Goal: Transaction & Acquisition: Purchase product/service

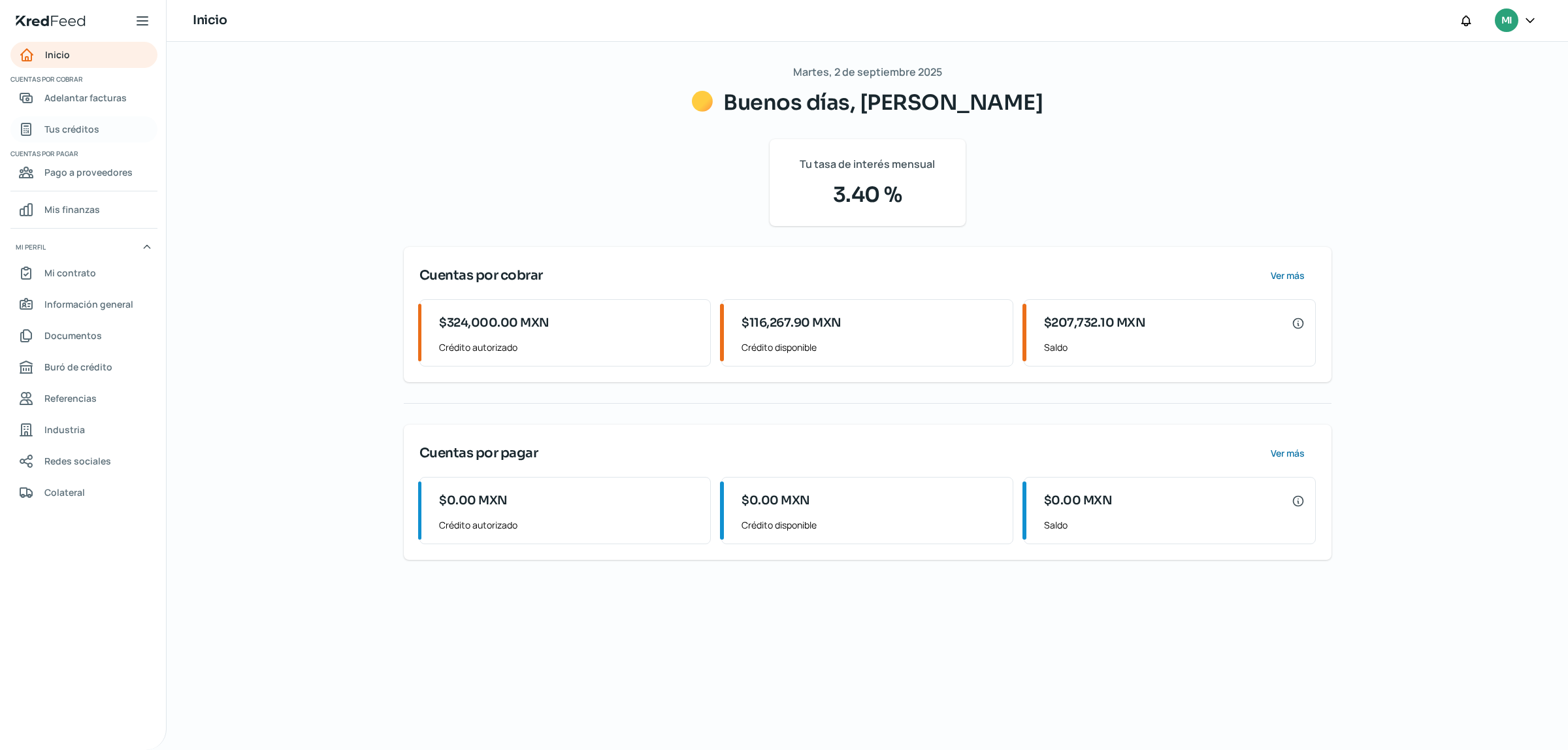
click at [76, 130] on span "Tus créditos" at bounding box center [72, 129] width 55 height 16
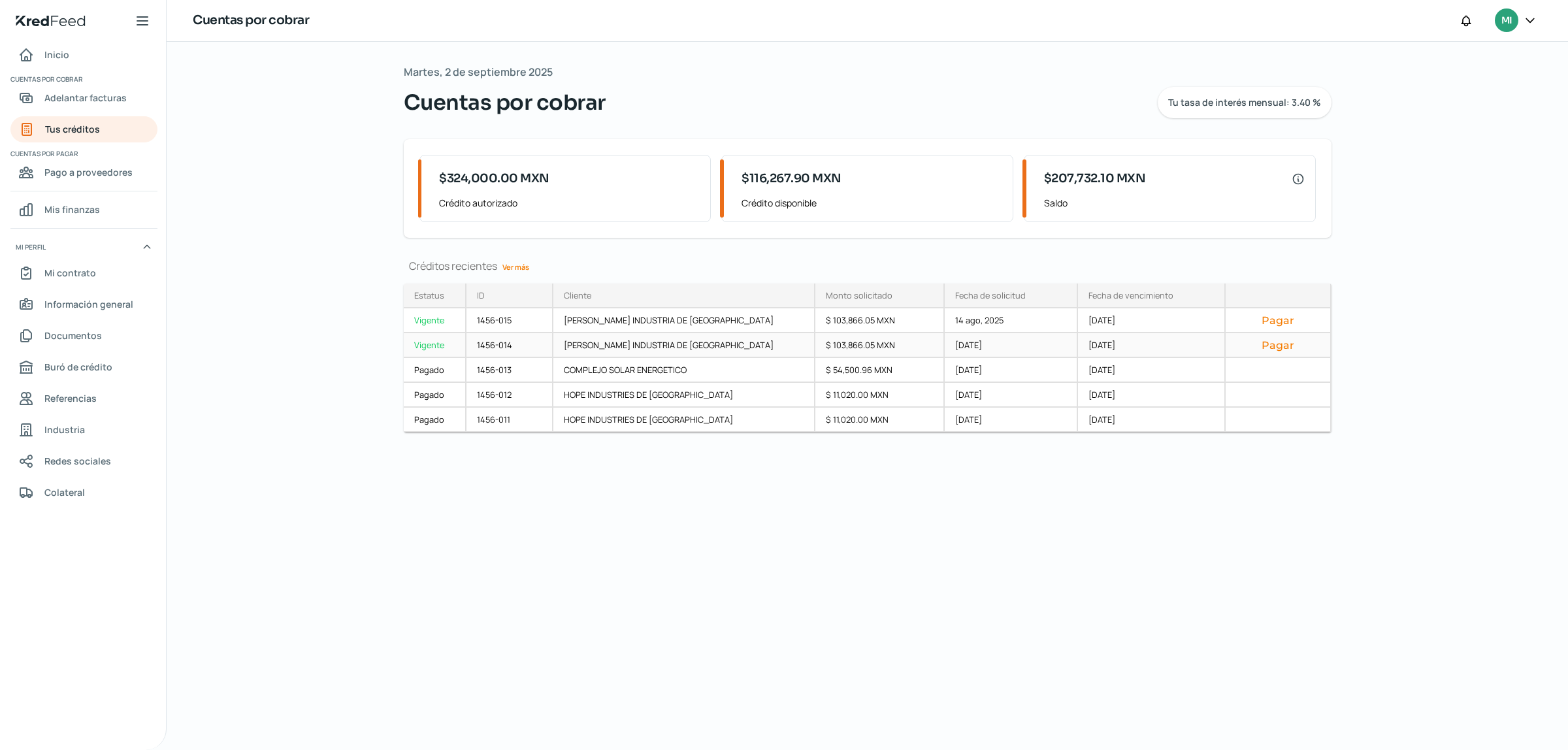
click at [1265, 347] on button "Pagar" at bounding box center [1278, 345] width 84 height 13
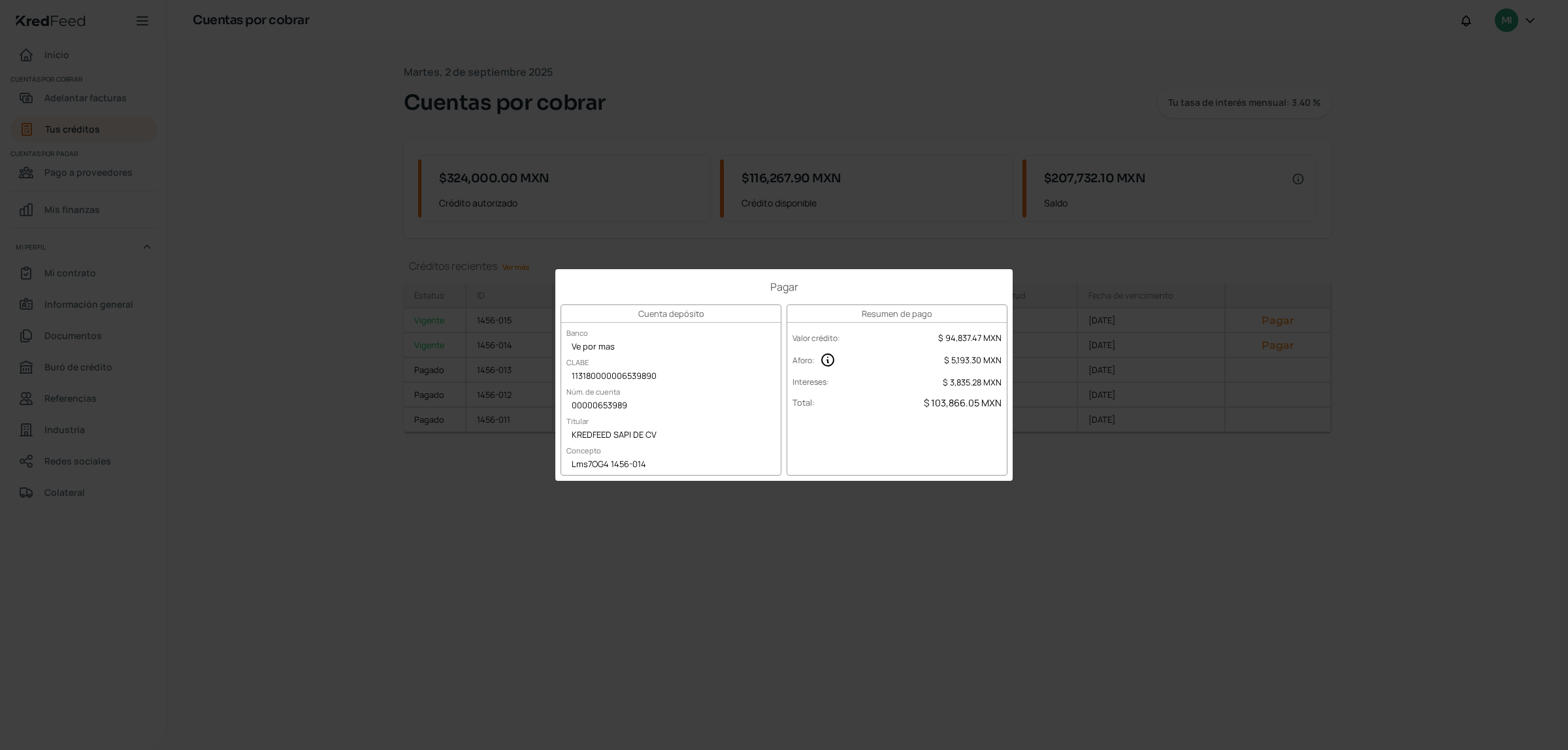
click at [1150, 533] on div "Pagar Cuenta depósito Banco Ve por mas CLABE 113180000006539890 Núm. de cuenta …" at bounding box center [784, 375] width 1568 height 750
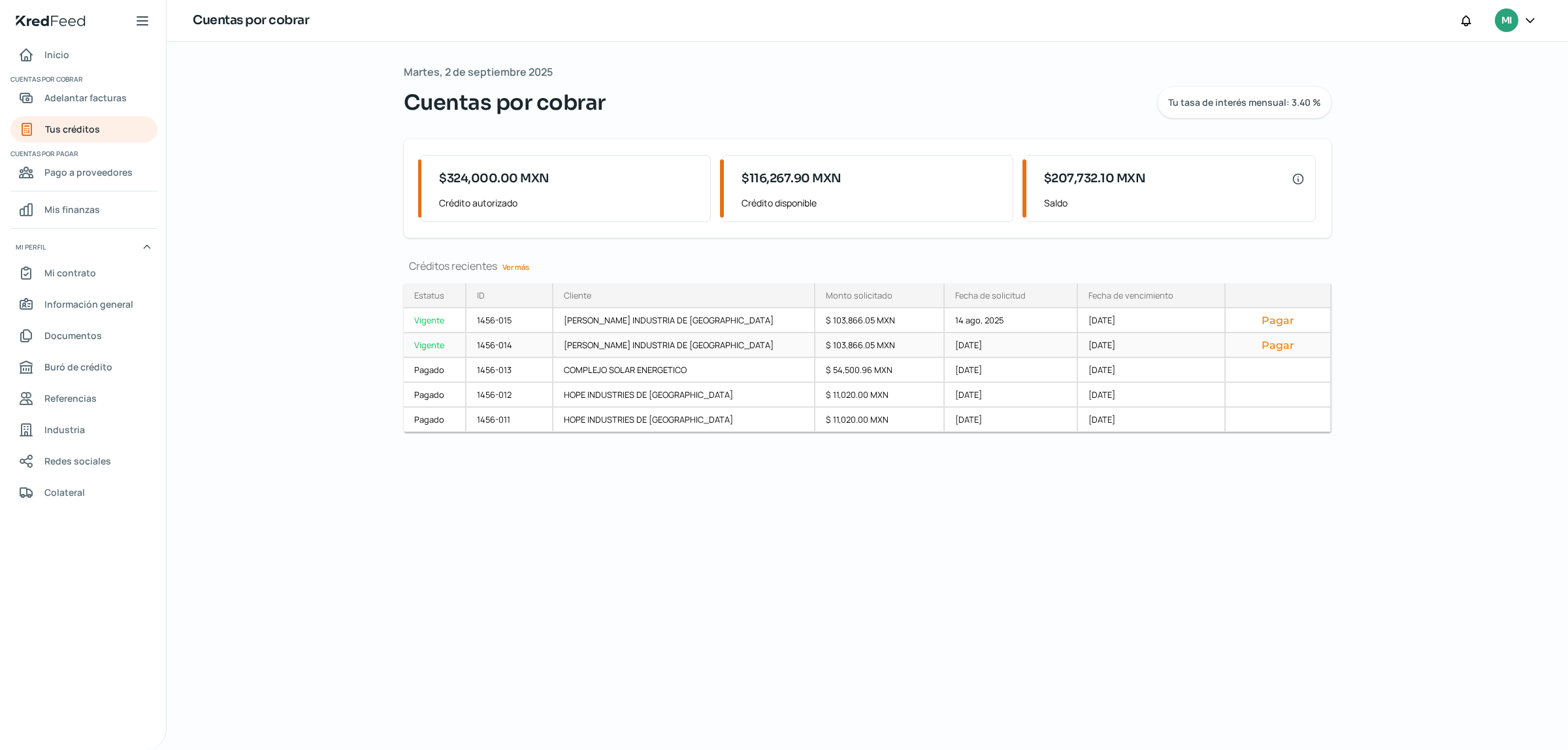
click at [1279, 352] on button "Pagar" at bounding box center [1278, 345] width 84 height 13
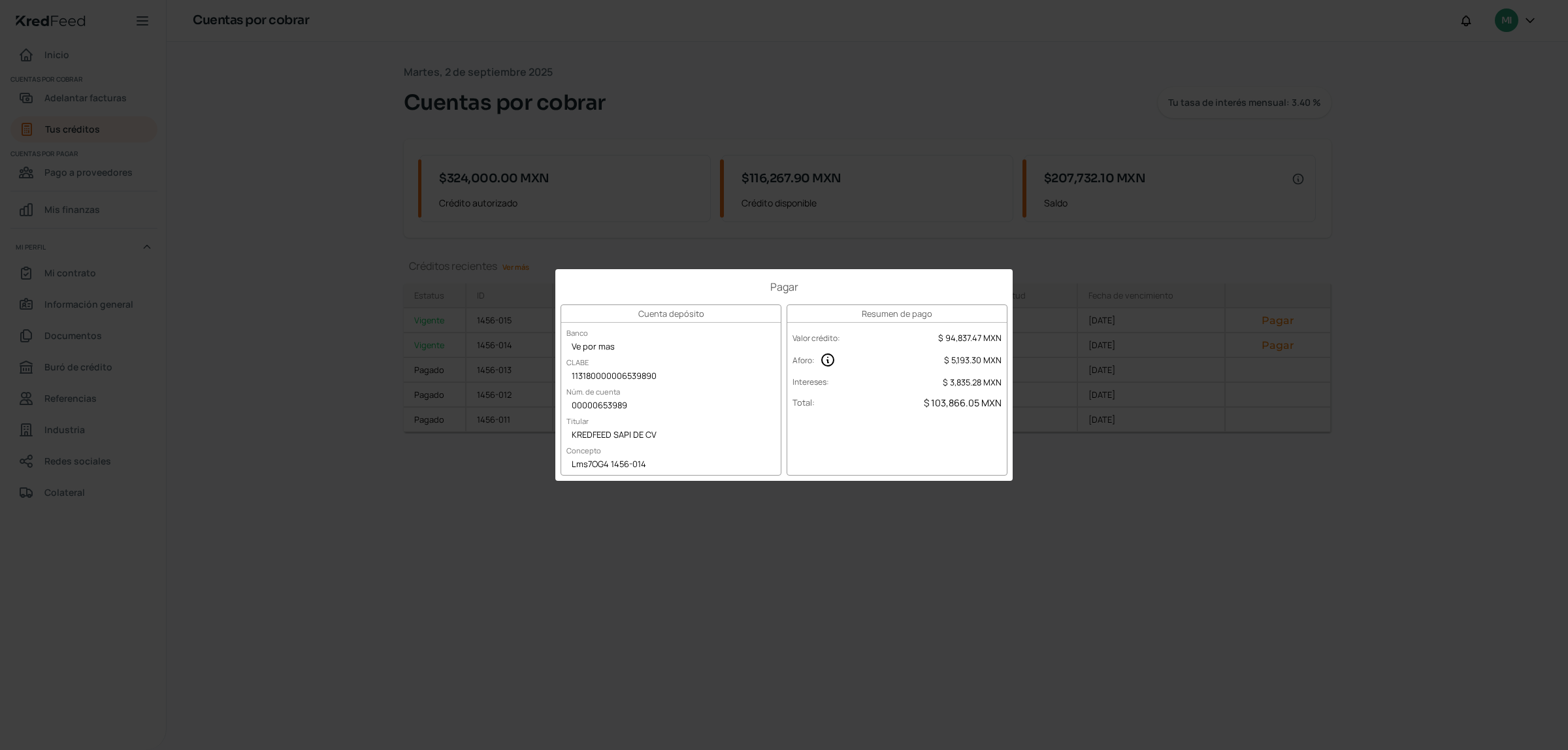
click at [1097, 601] on div "Pagar Cuenta depósito Banco Ve por mas CLABE 113180000006539890 Núm. de cuenta …" at bounding box center [784, 375] width 1568 height 750
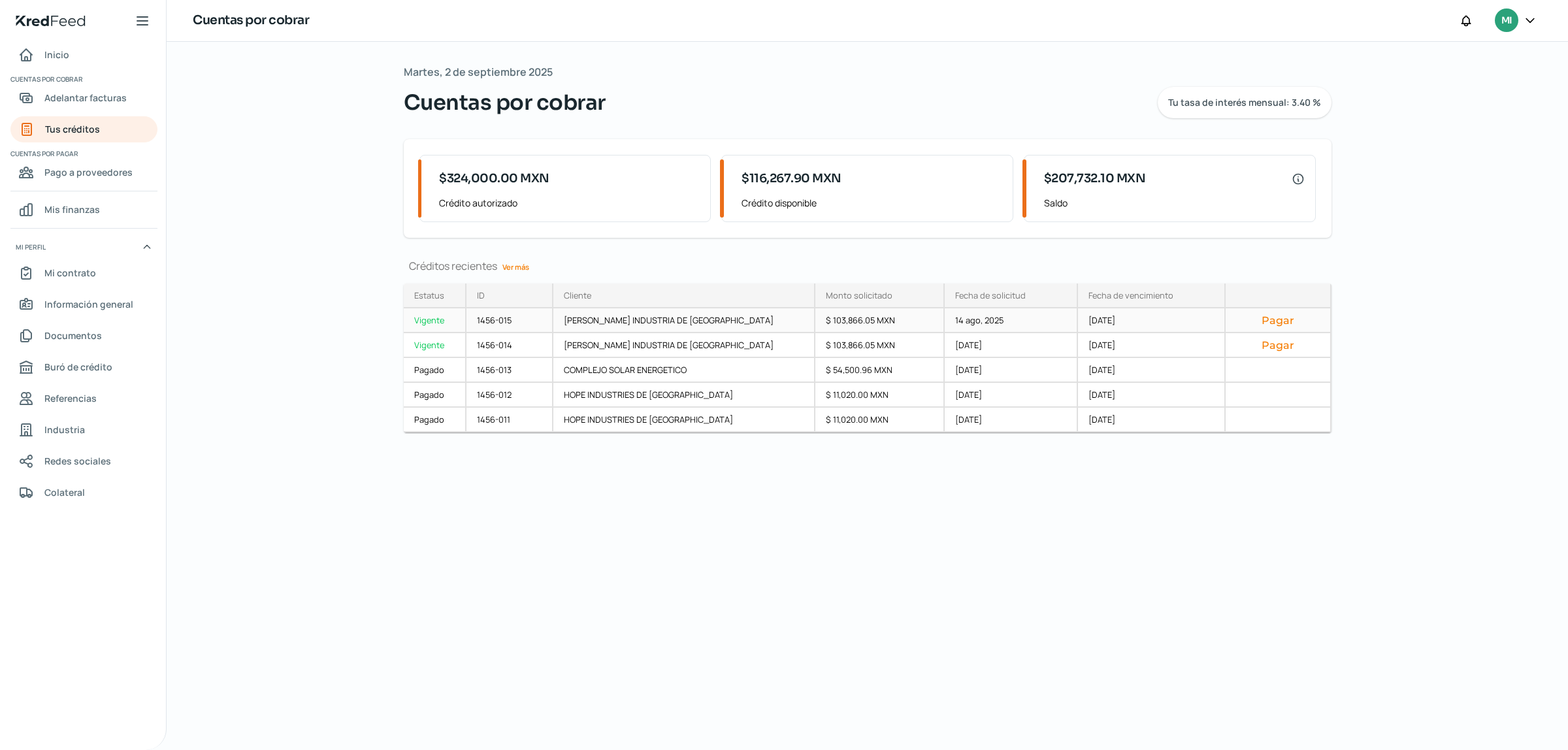
click at [1275, 322] on button "Pagar" at bounding box center [1278, 320] width 84 height 13
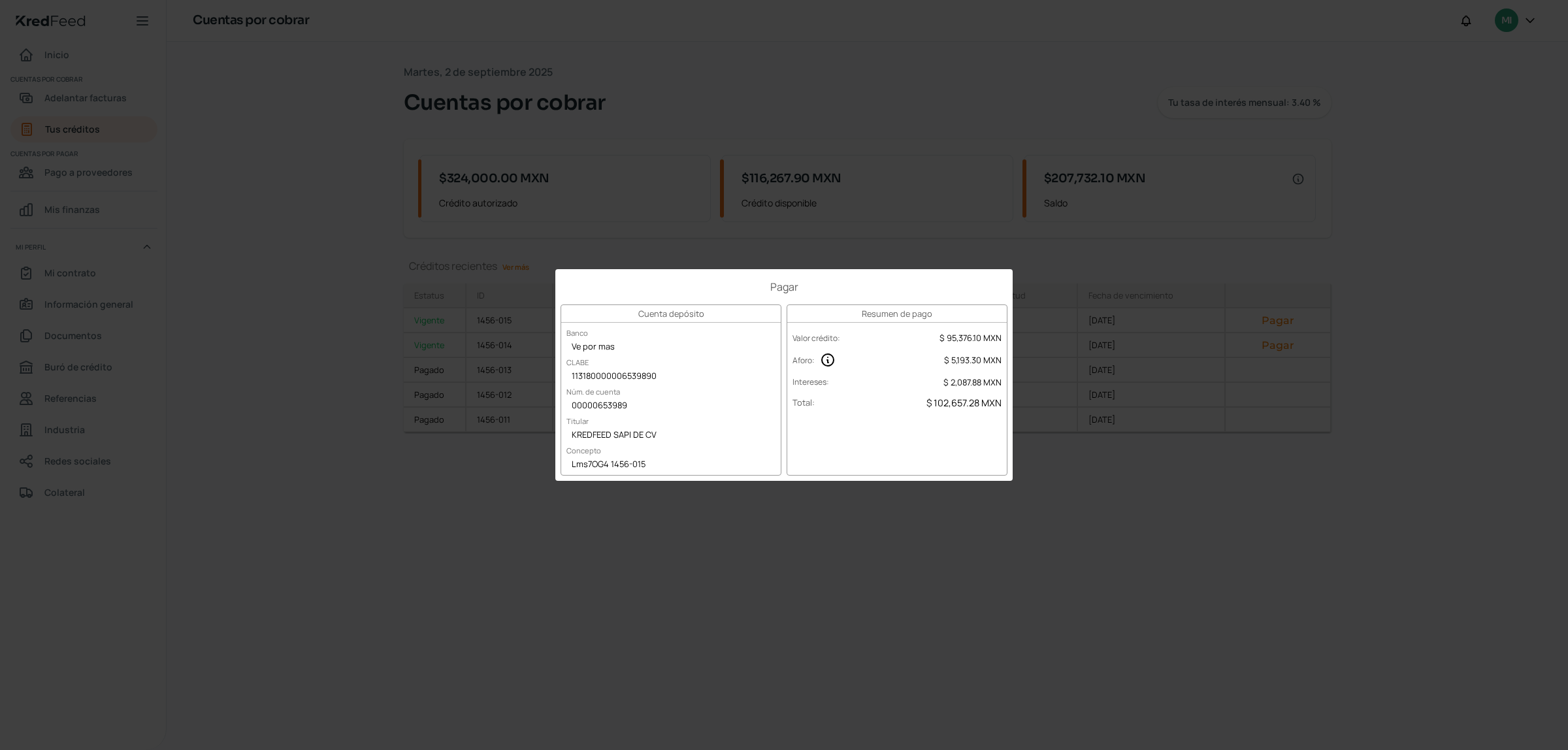
click at [670, 509] on div "Pagar Cuenta depósito Banco Ve por mas CLABE 113180000006539890 Núm. de cuenta …" at bounding box center [784, 375] width 1568 height 750
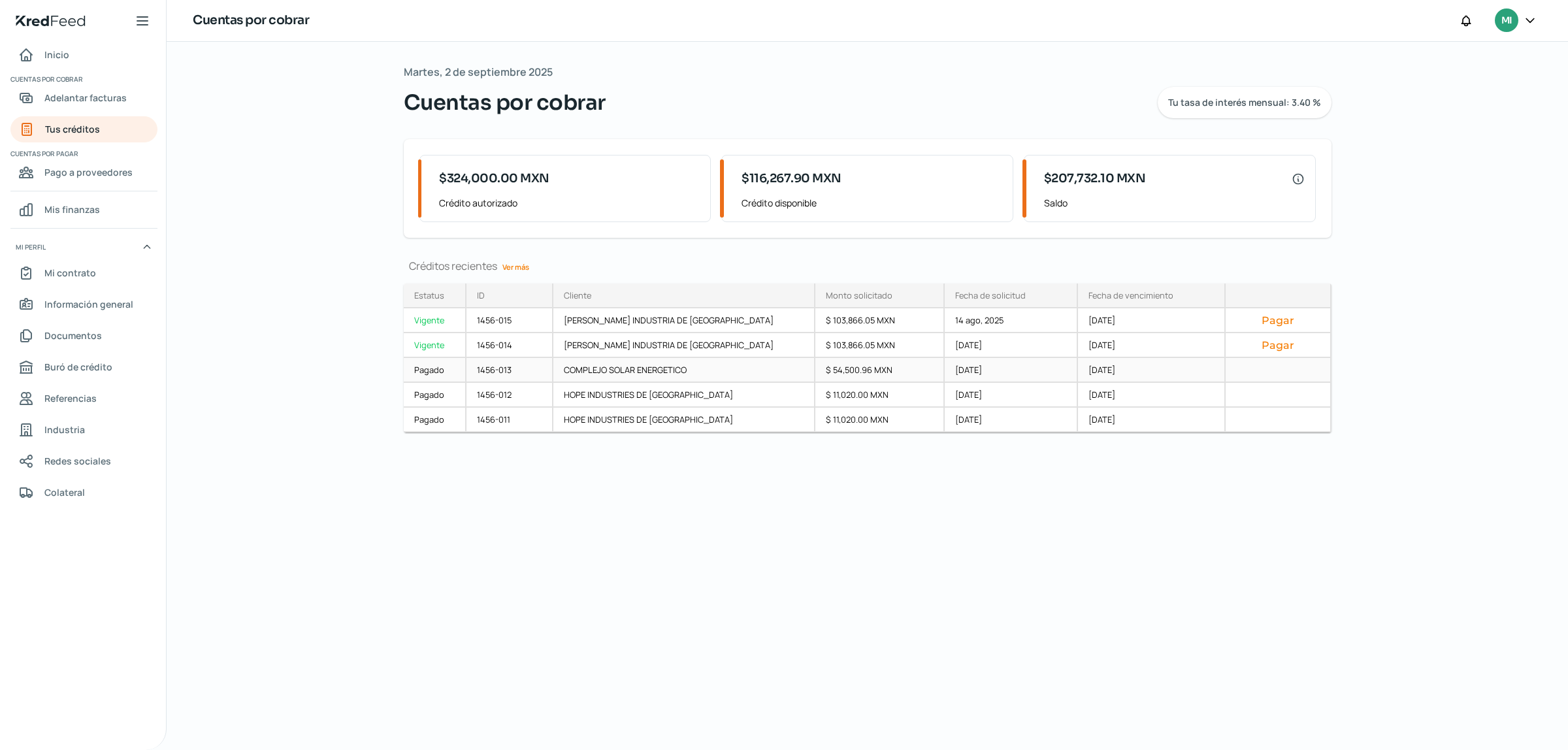
click at [1275, 374] on div at bounding box center [1279, 370] width 106 height 25
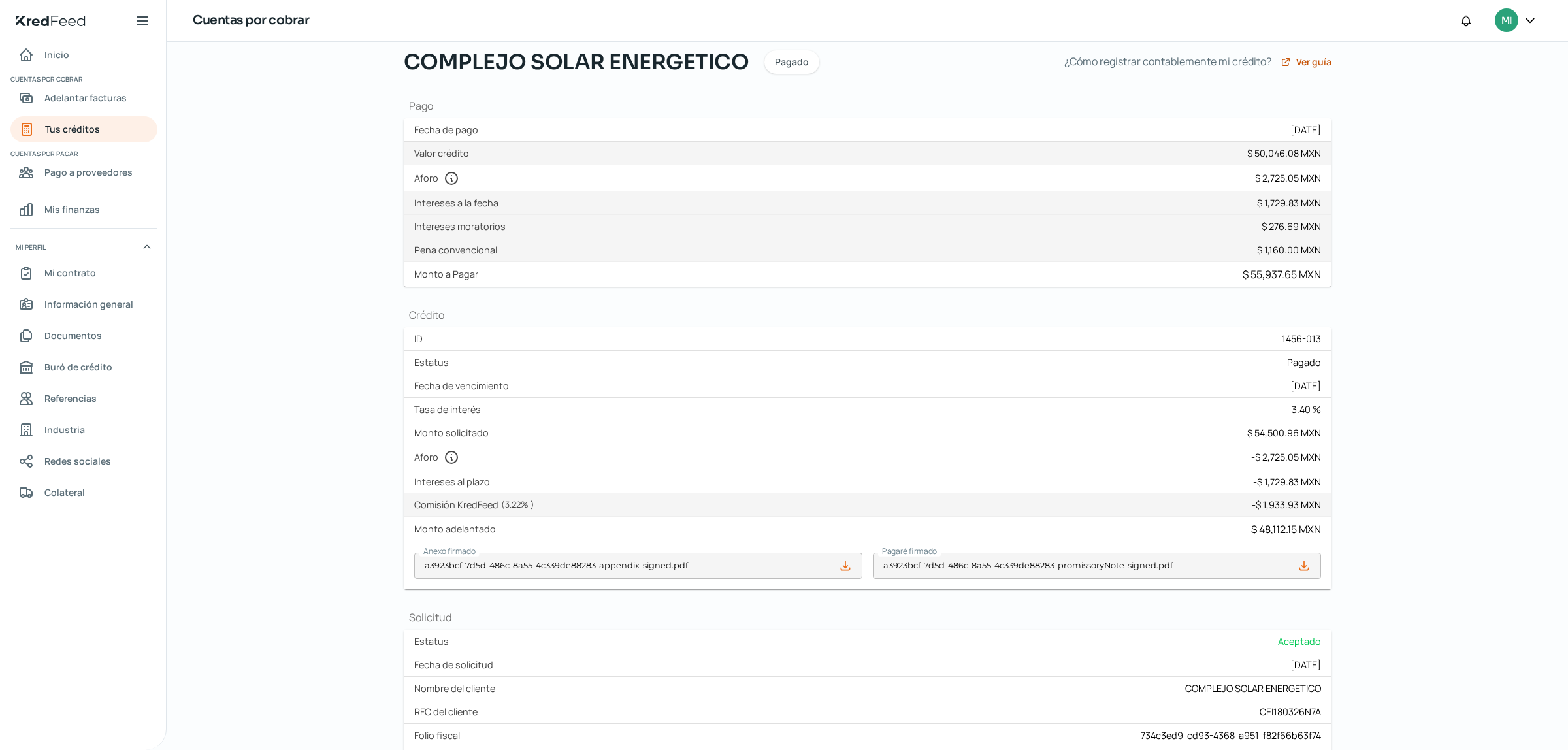
scroll to position [93, 0]
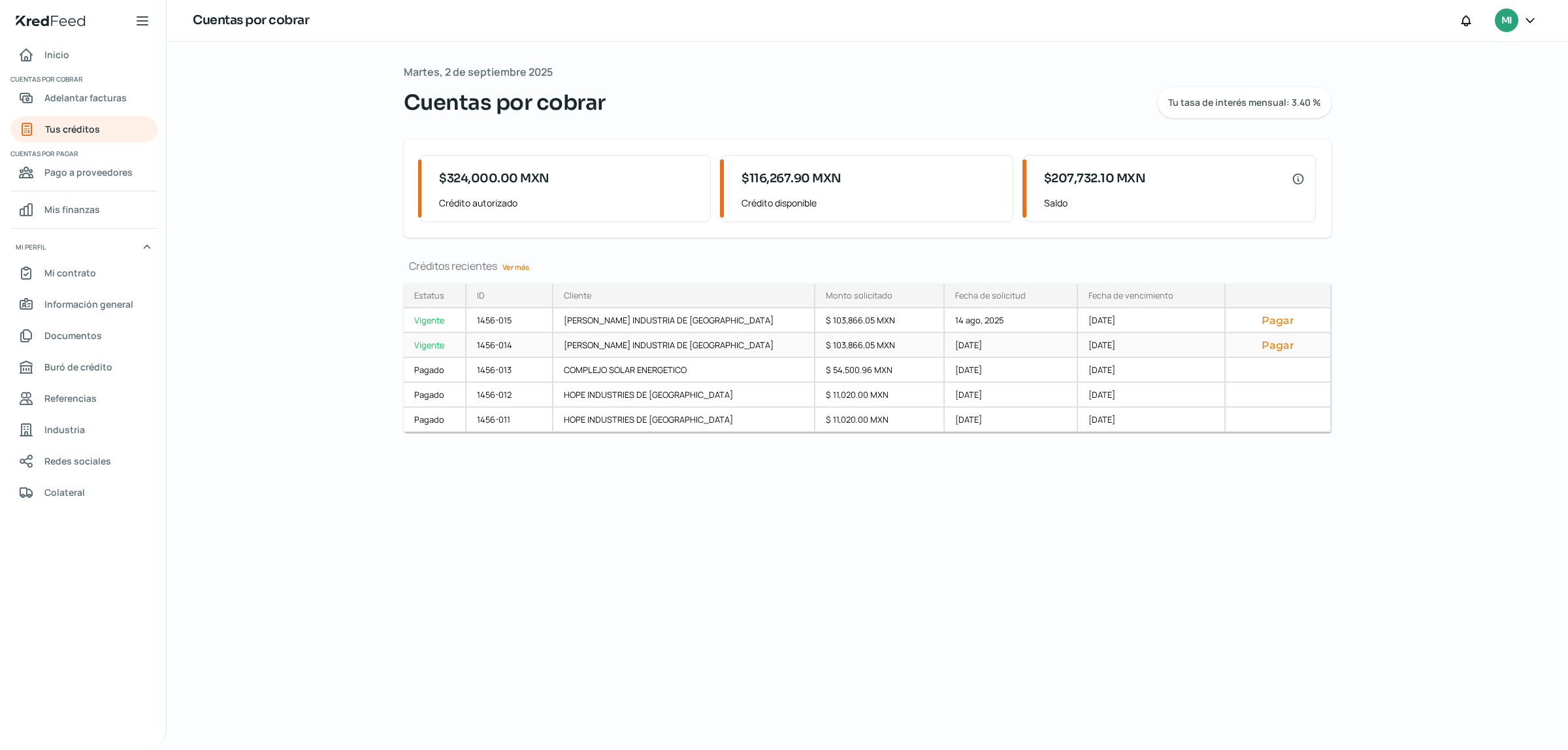
click at [1270, 348] on button "Pagar" at bounding box center [1278, 345] width 84 height 13
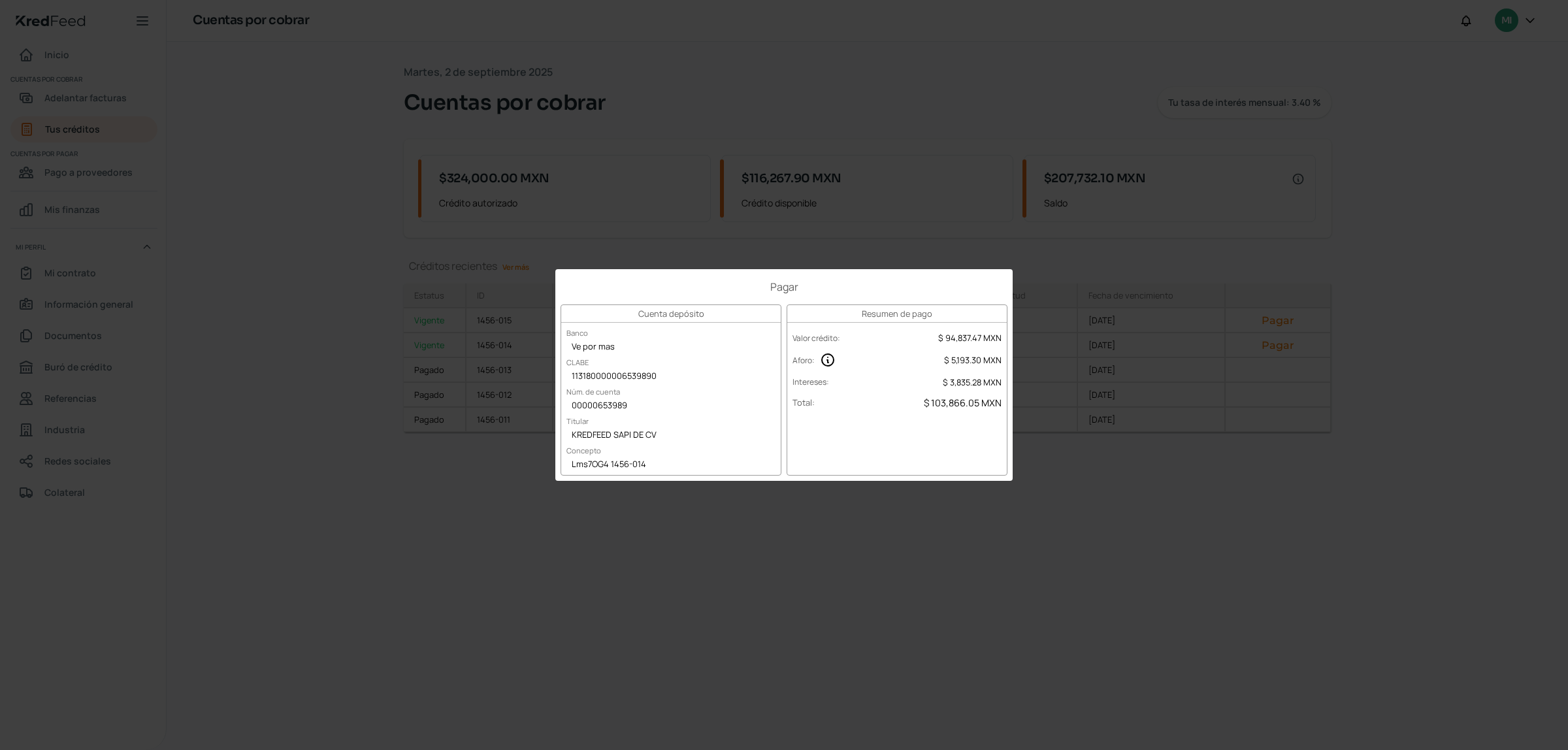
click at [1059, 465] on div "Pagar Cuenta depósito Banco Ve por mas CLABE 113180000006539890 Núm. de cuenta …" at bounding box center [784, 375] width 1568 height 750
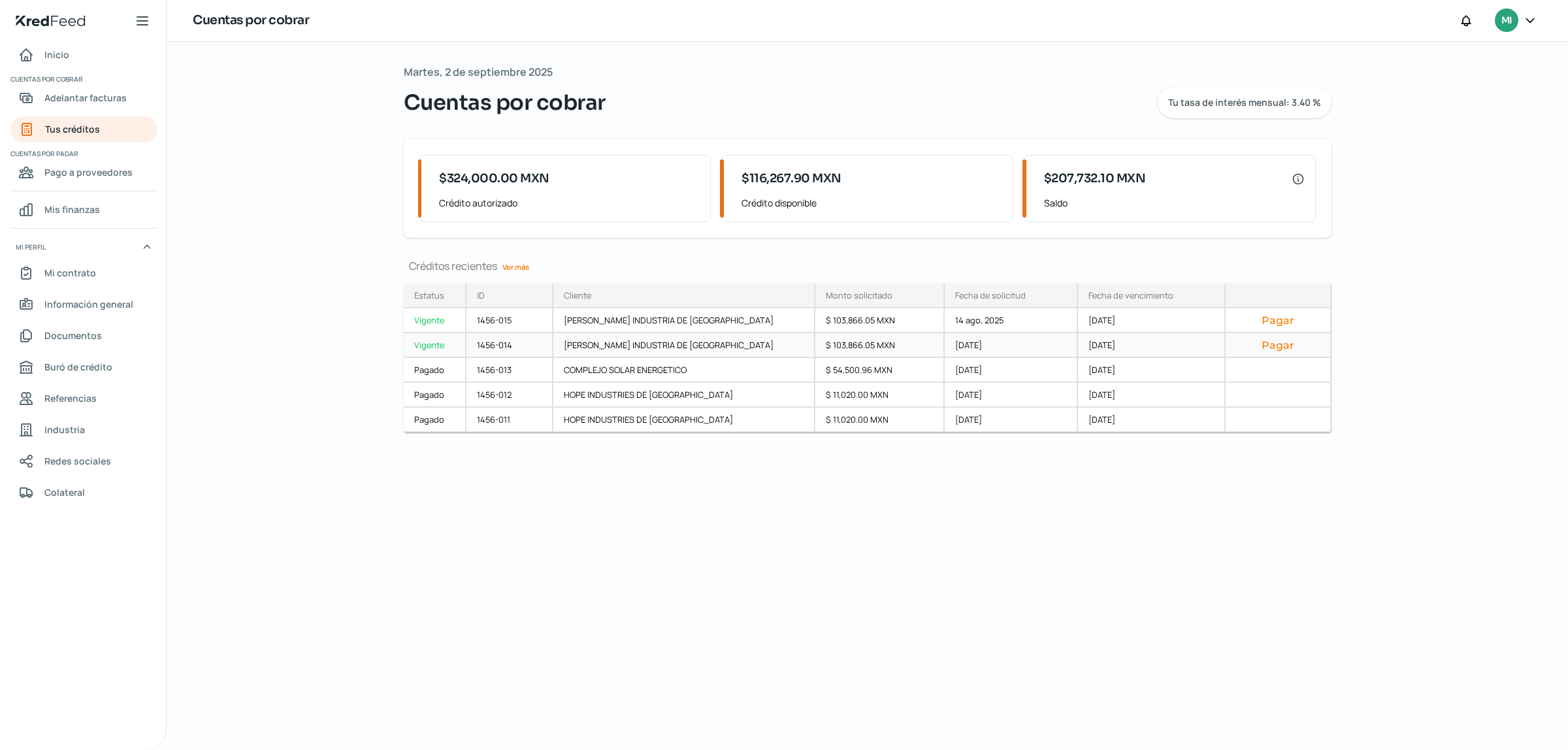
click at [1259, 340] on button "Pagar" at bounding box center [1278, 345] width 84 height 13
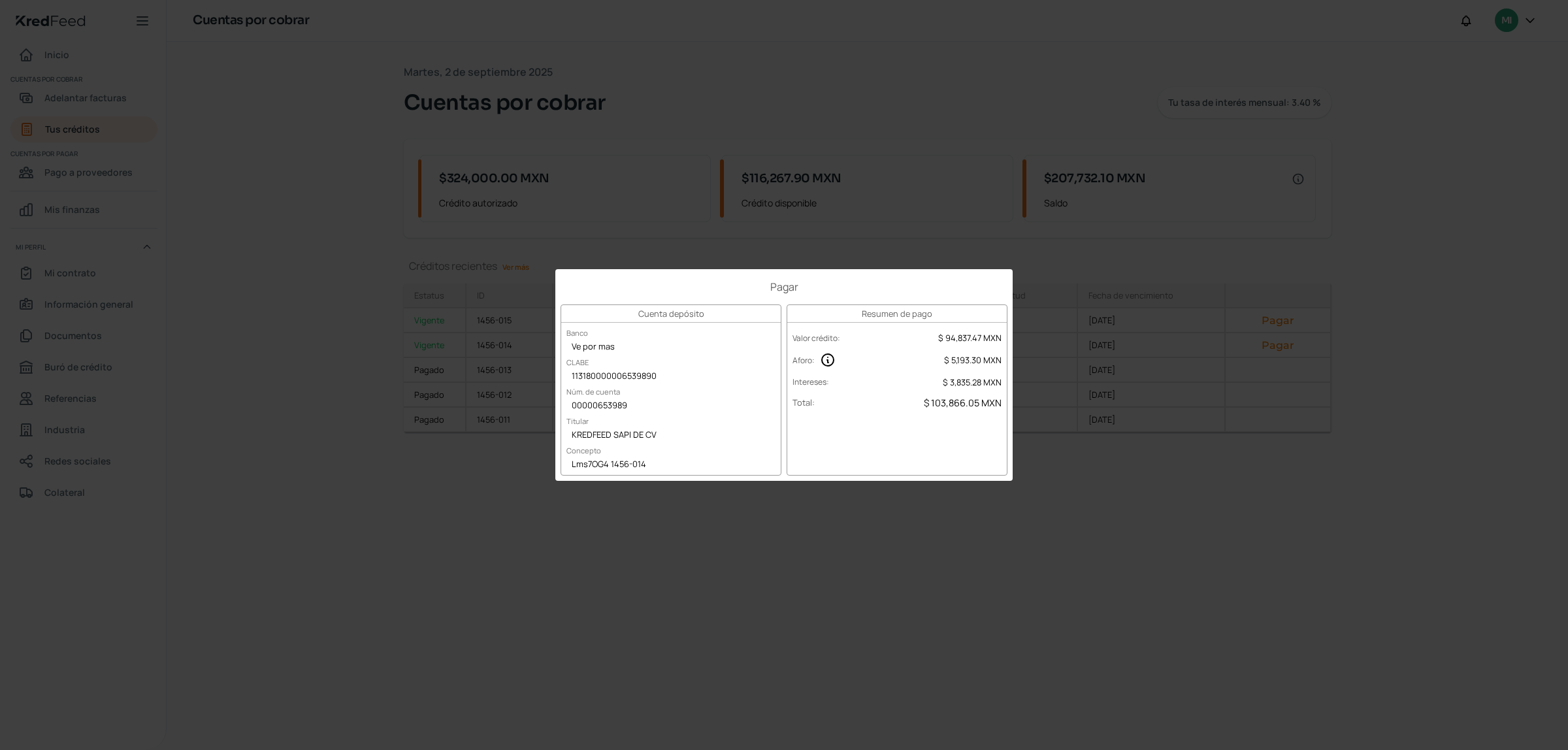
click at [1039, 491] on div "Pagar Cuenta depósito Banco Ve por mas CLABE 113180000006539890 Núm. de cuenta …" at bounding box center [784, 375] width 1568 height 750
